Goal: Check status

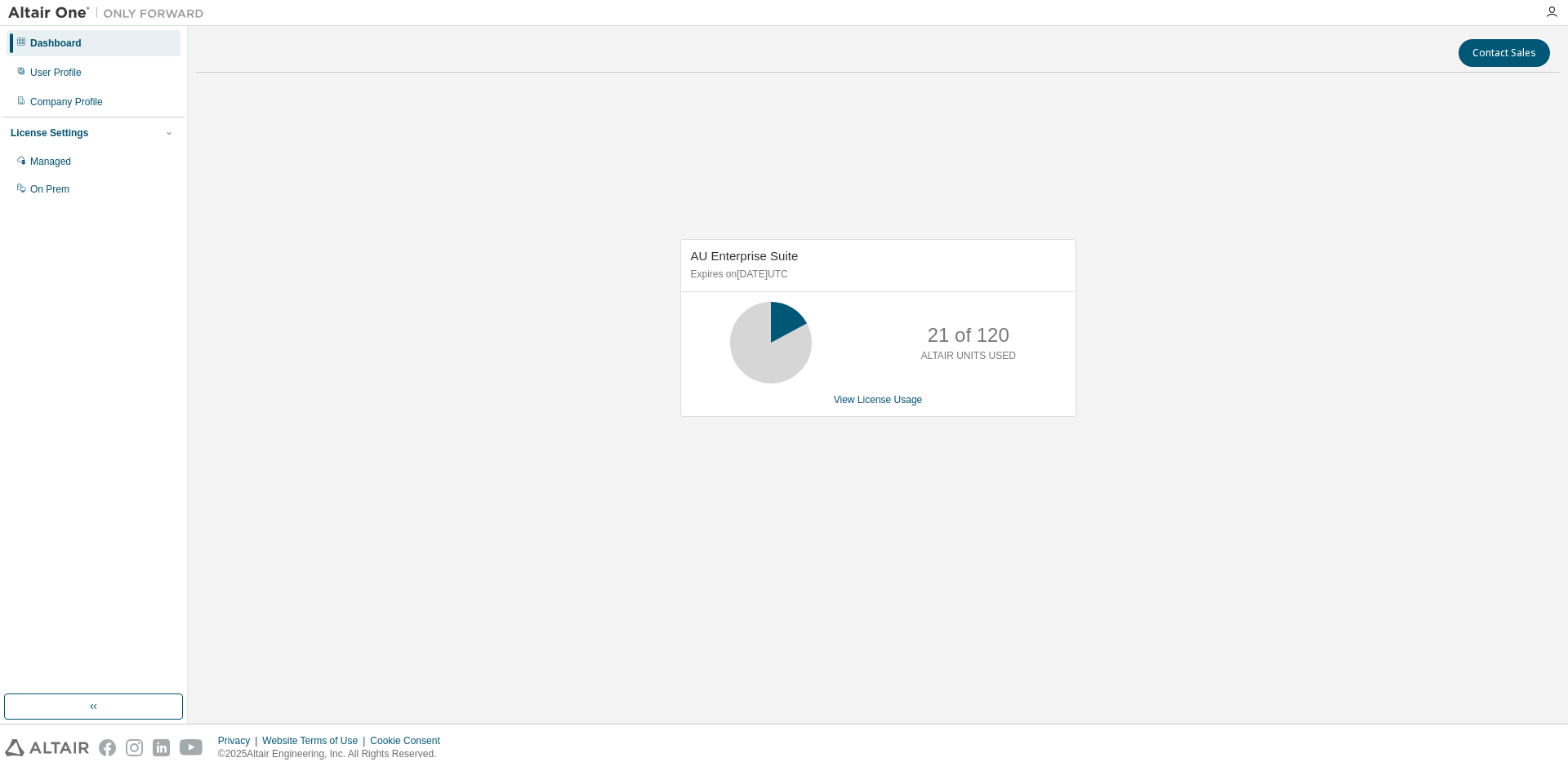
click at [365, 168] on div "AU Enterprise Suite Expires on [DATE] UTC 21 of 120 ALTAIR UNITS USED View Lice…" at bounding box center [878, 336] width 1364 height 501
